Goal: Task Accomplishment & Management: Use online tool/utility

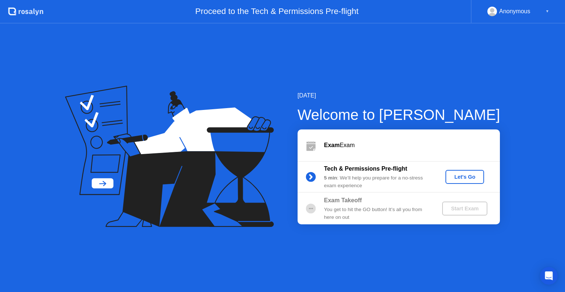
click at [467, 178] on div "Let's Go" at bounding box center [464, 177] width 33 height 6
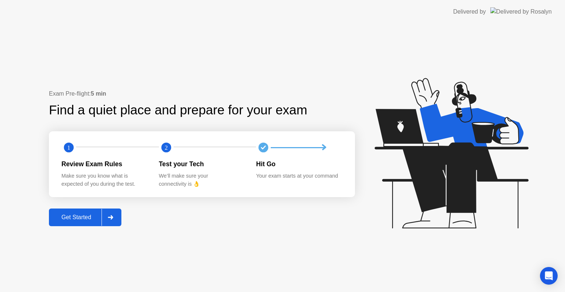
click at [77, 214] on div "Get Started" at bounding box center [76, 217] width 50 height 7
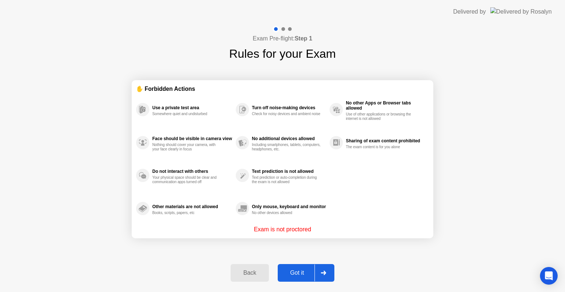
click at [289, 276] on div "Got it" at bounding box center [297, 273] width 35 height 7
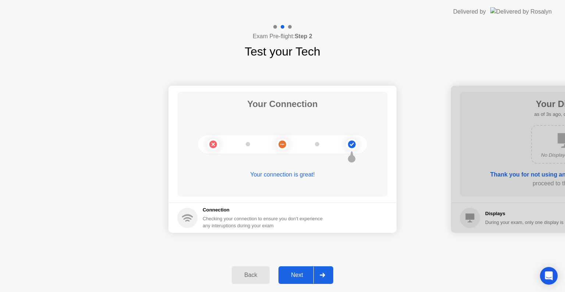
click at [289, 277] on div "Next" at bounding box center [297, 275] width 33 height 7
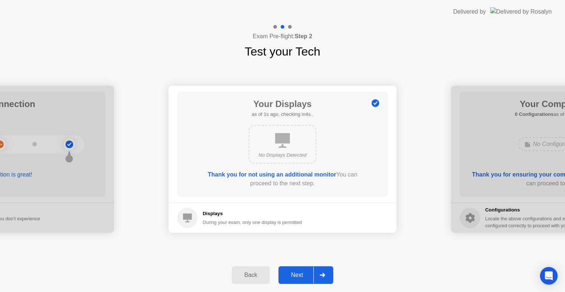
click at [289, 277] on div "Next" at bounding box center [297, 275] width 33 height 7
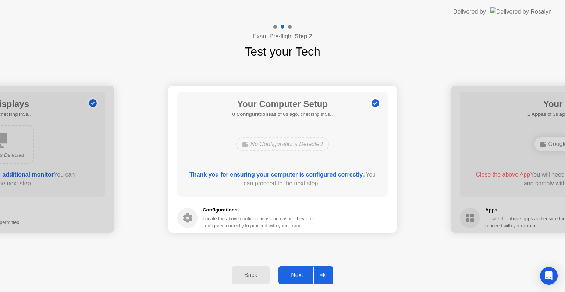
click at [289, 277] on div "Next" at bounding box center [297, 275] width 33 height 7
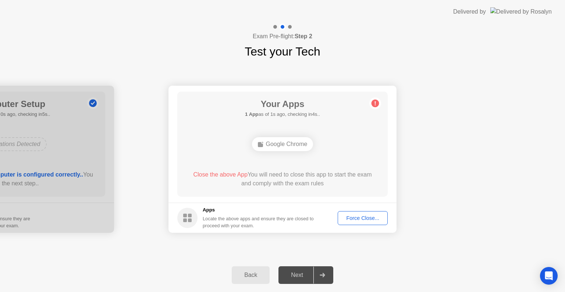
click at [366, 216] on div "Force Close..." at bounding box center [362, 218] width 45 height 6
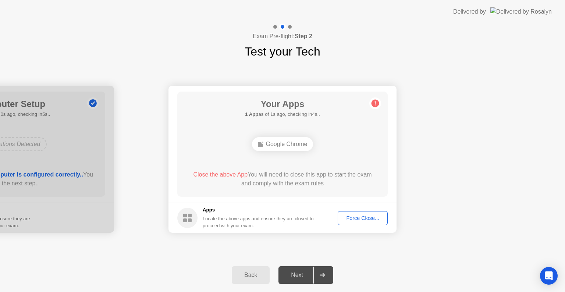
click at [284, 147] on div "Google Chrome" at bounding box center [282, 144] width 61 height 14
click at [386, 218] on button "Force Close..." at bounding box center [363, 218] width 50 height 14
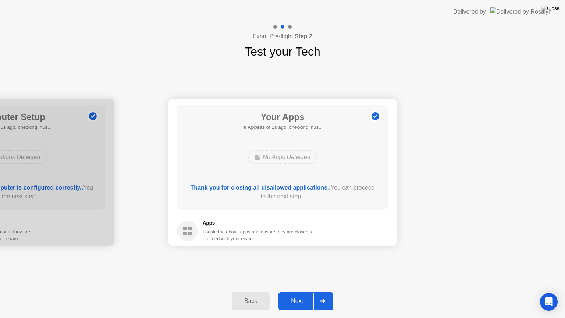
click at [290, 292] on div "Next" at bounding box center [297, 301] width 33 height 7
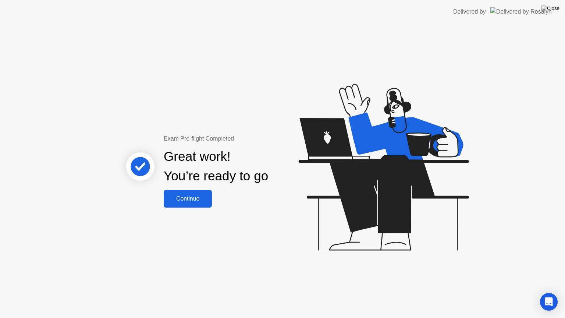
click at [186, 201] on div "Continue" at bounding box center [188, 198] width 44 height 7
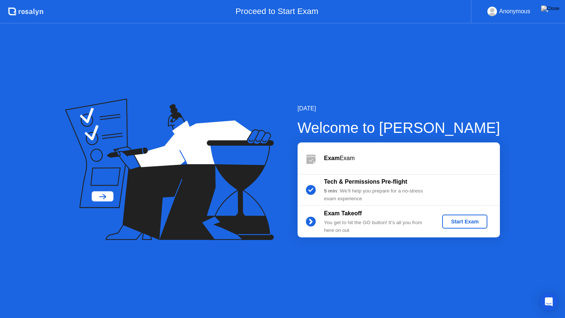
click at [459, 219] on div "Start Exam" at bounding box center [464, 222] width 39 height 6
